Goal: Information Seeking & Learning: Learn about a topic

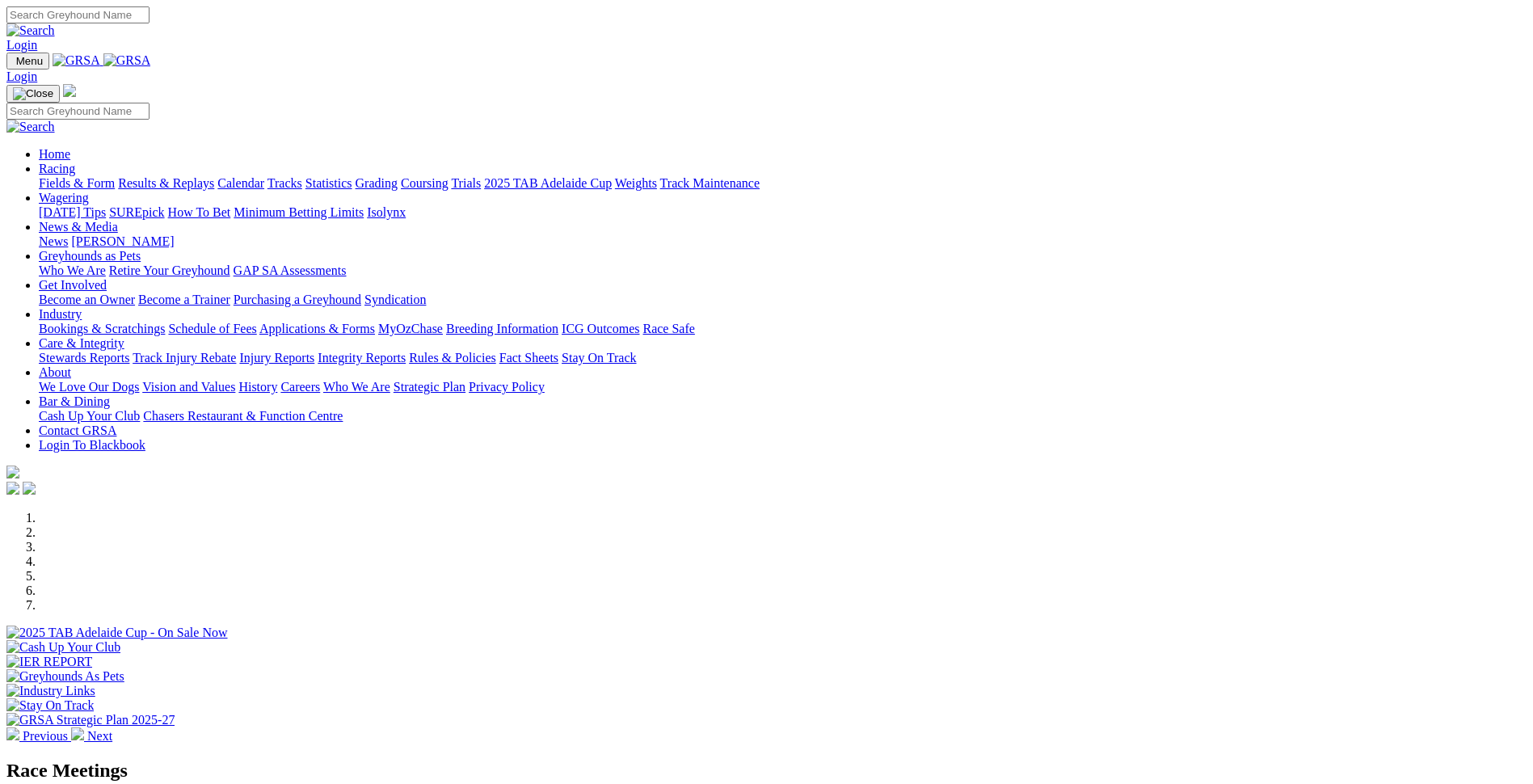
click at [405, 350] on link "Integrity Reports" at bounding box center [362, 357] width 88 height 13
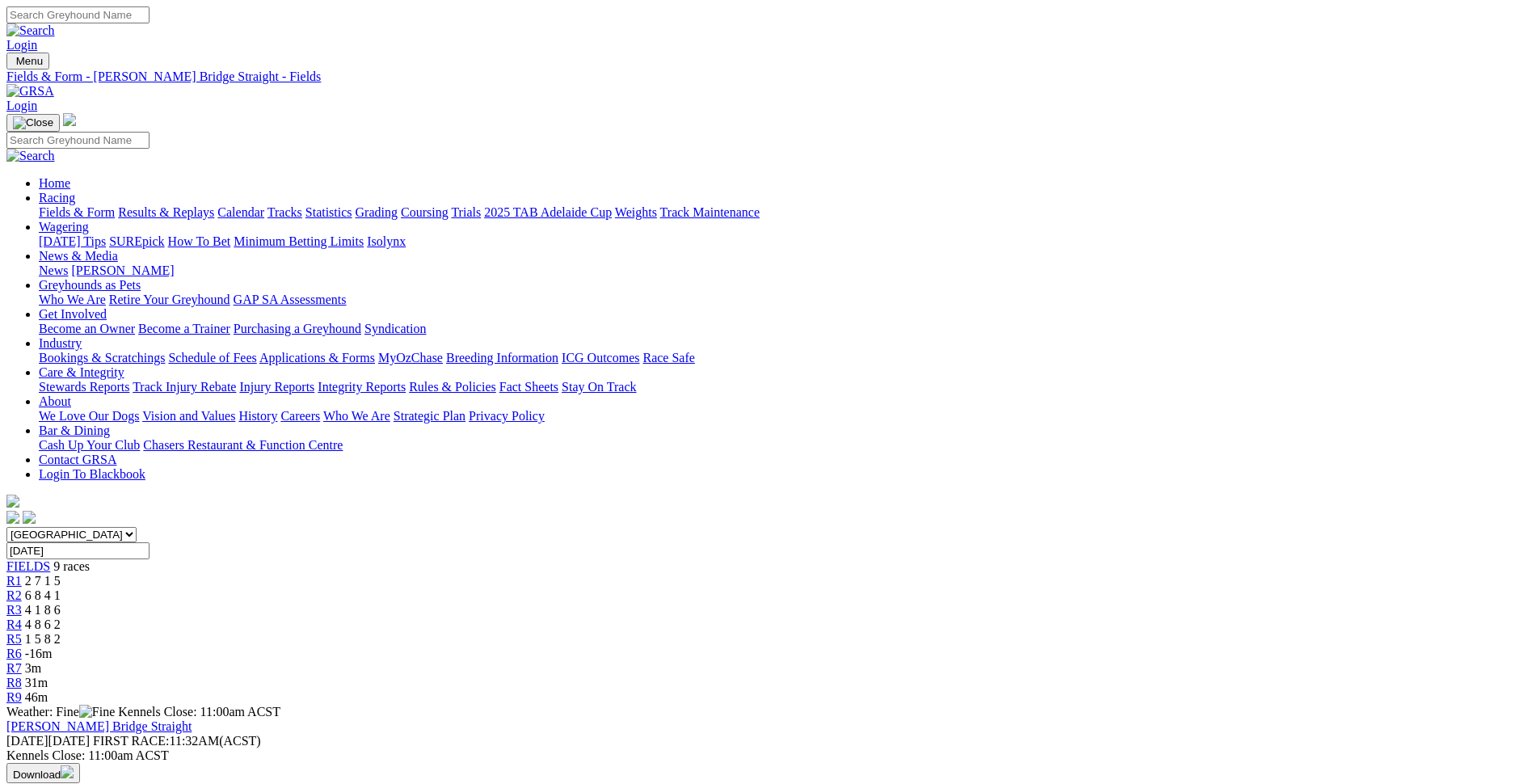
click at [115, 205] on link "Fields & Form" at bounding box center [77, 212] width 76 height 13
